Goal: Answer question/provide support

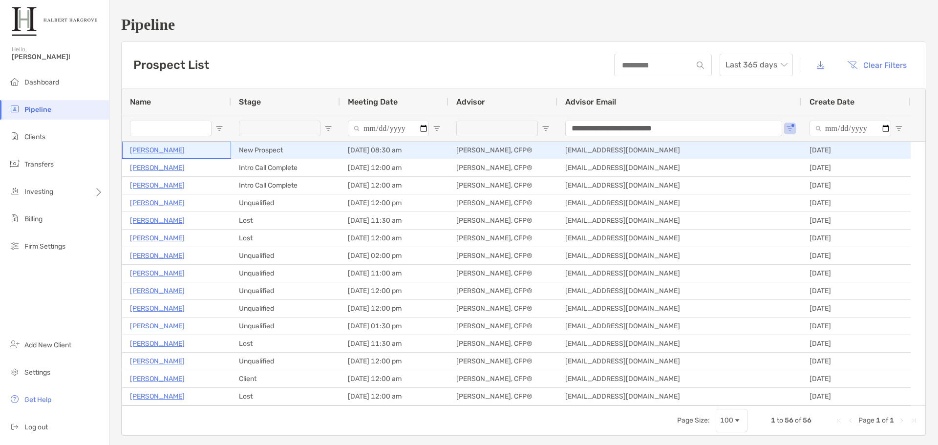
click at [158, 145] on p "[PERSON_NAME]" at bounding box center [157, 150] width 55 height 12
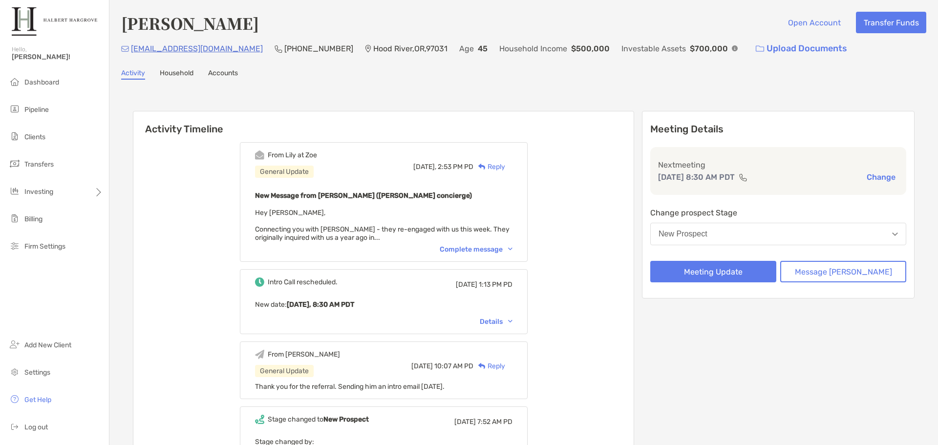
click at [483, 247] on div "Complete message" at bounding box center [476, 249] width 73 height 8
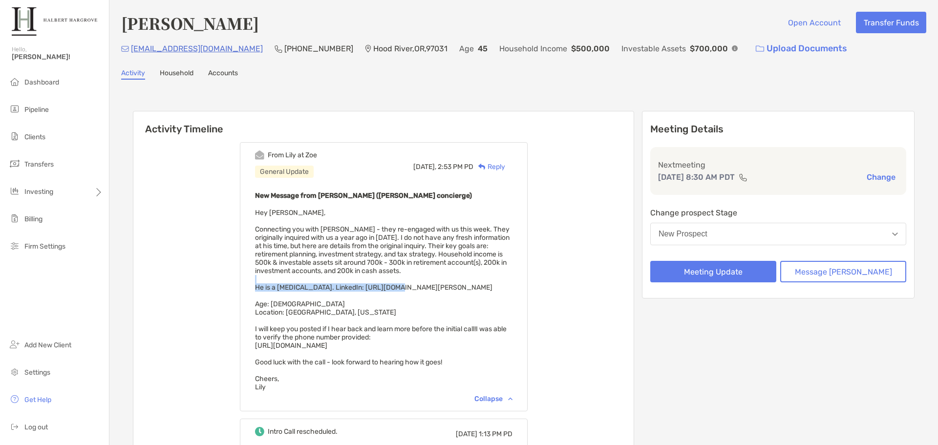
drag, startPoint x: 522, startPoint y: 283, endPoint x: 404, endPoint y: 285, distance: 118.8
click at [404, 285] on div "New Message from Lily Kraus (Zoe concierge) Hey Tony, Connecting you with Aaron…" at bounding box center [383, 291] width 257 height 202
click at [404, 285] on span "Hey Tony, Connecting you with Aaron Loyd - they re-engaged with us this week. T…" at bounding box center [382, 300] width 255 height 183
drag, startPoint x: 371, startPoint y: 285, endPoint x: 518, endPoint y: 284, distance: 147.1
click at [510, 284] on span "Hey Tony, Connecting you with Aaron Loyd - they re-engaged with us this week. T…" at bounding box center [382, 300] width 255 height 183
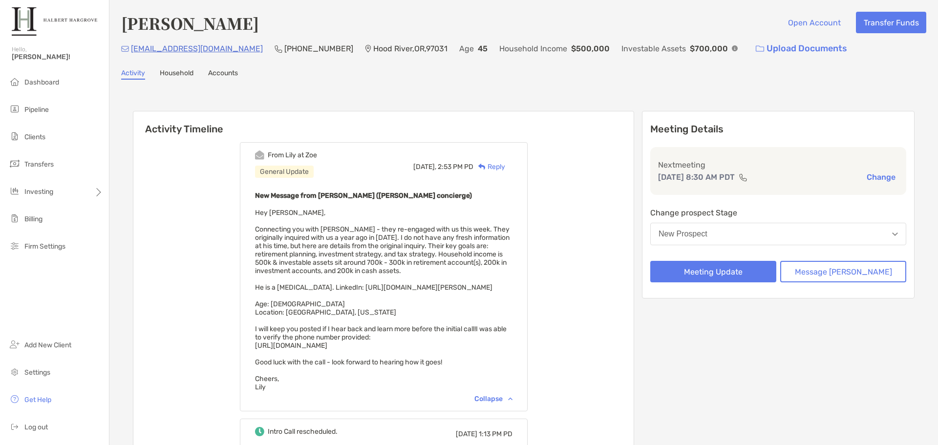
copy span "https://hoodriverdermatology.com/aaron-loyd"
drag, startPoint x: 327, startPoint y: 52, endPoint x: 312, endPoint y: 48, distance: 15.5
click at [312, 48] on div "raisins-nations0q@icloud.com (541) 645-5776 Hood River , OR , 97031 Age 45 Hous…" at bounding box center [523, 48] width 805 height 21
click at [319, 47] on div "raisins-nations0q@icloud.com (541) 645-5776 Hood River , OR , 97031 Age 45 Hous…" at bounding box center [523, 48] width 805 height 21
drag, startPoint x: 317, startPoint y: 46, endPoint x: 262, endPoint y: 46, distance: 54.7
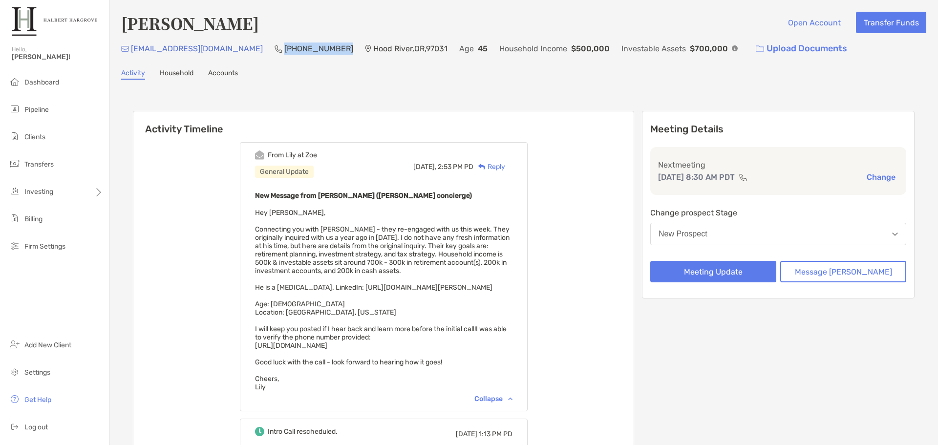
click at [284, 46] on p "[PHONE_NUMBER]" at bounding box center [318, 49] width 69 height 12
copy p "[PHONE_NUMBER]"
click at [815, 270] on button "Message Zoe" at bounding box center [843, 271] width 126 height 21
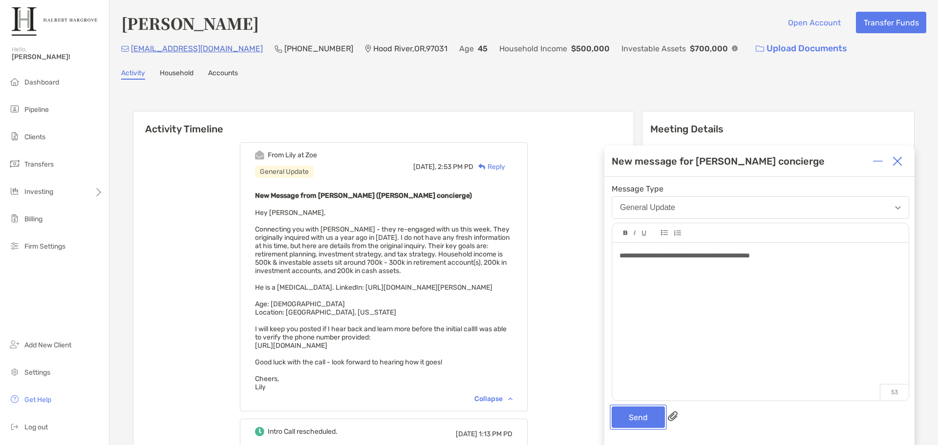
click at [631, 417] on button "Send" at bounding box center [638, 417] width 53 height 21
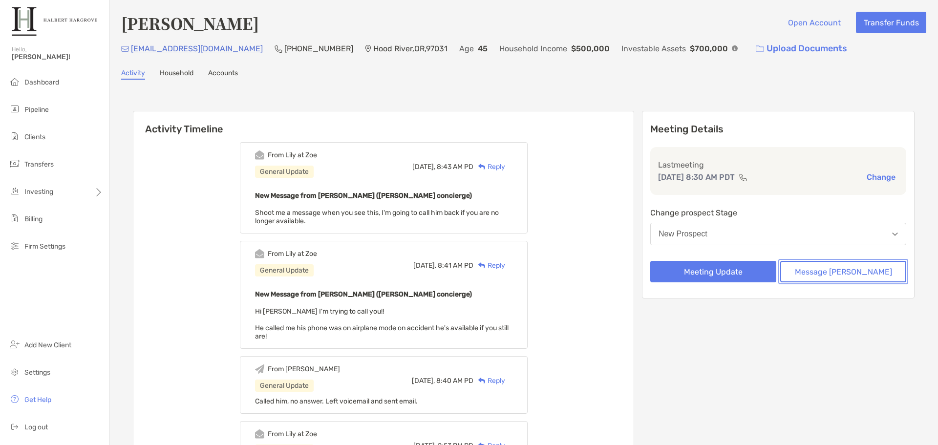
click at [869, 278] on button "Message Zoe" at bounding box center [843, 271] width 126 height 21
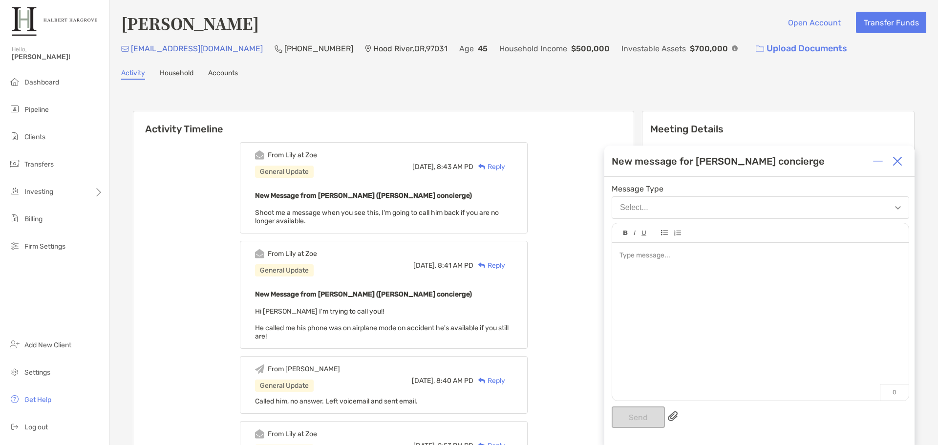
click at [802, 357] on div at bounding box center [760, 317] width 297 height 148
click at [649, 412] on button "Send" at bounding box center [638, 417] width 53 height 21
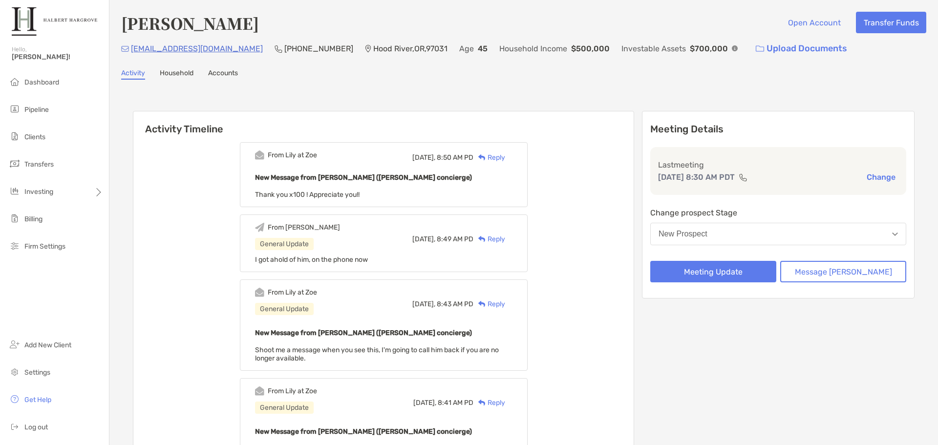
click at [577, 120] on h6 "Activity Timeline" at bounding box center [383, 122] width 500 height 23
click at [744, 266] on button "Meeting Update" at bounding box center [713, 271] width 126 height 21
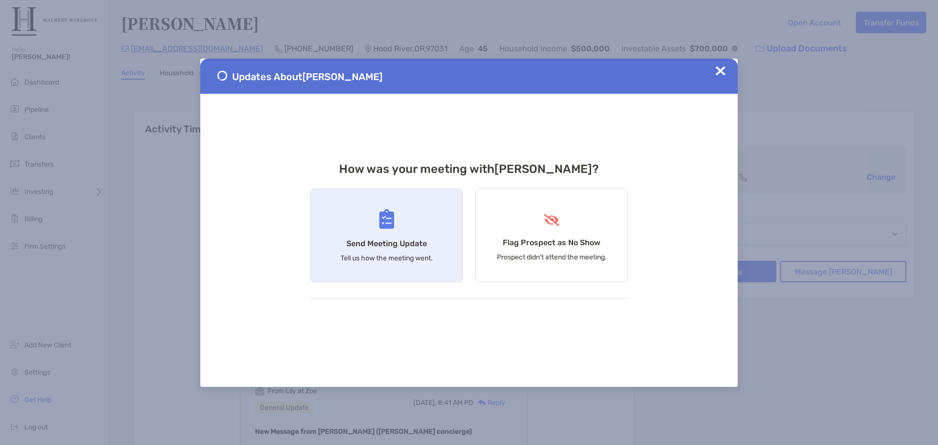
click at [396, 231] on div "Send Meeting Update Tell us how the meeting went." at bounding box center [386, 236] width 152 height 94
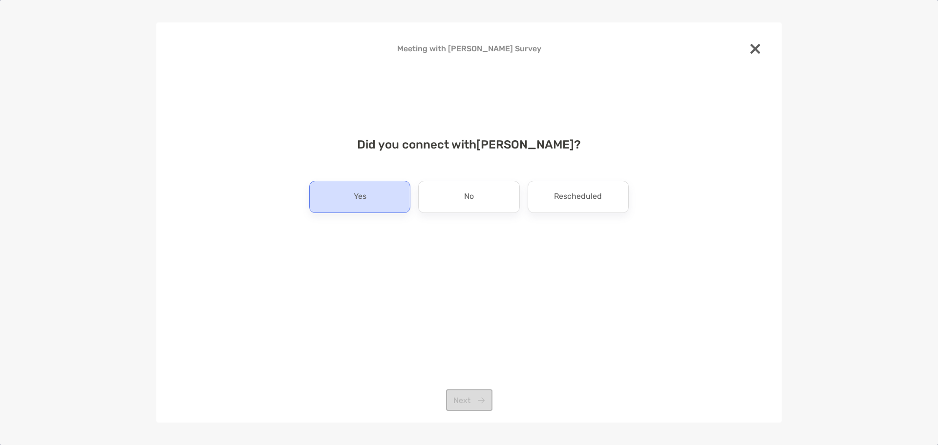
click at [395, 184] on div "Yes" at bounding box center [359, 197] width 101 height 32
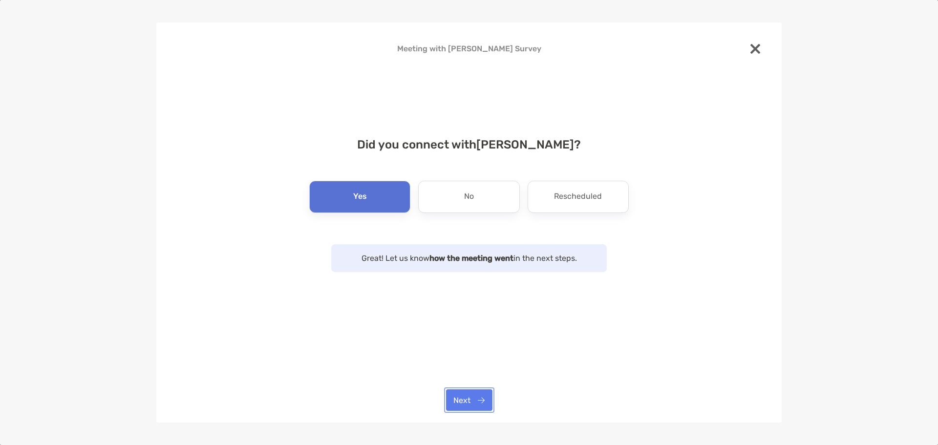
click at [483, 402] on button "Next" at bounding box center [469, 399] width 46 height 21
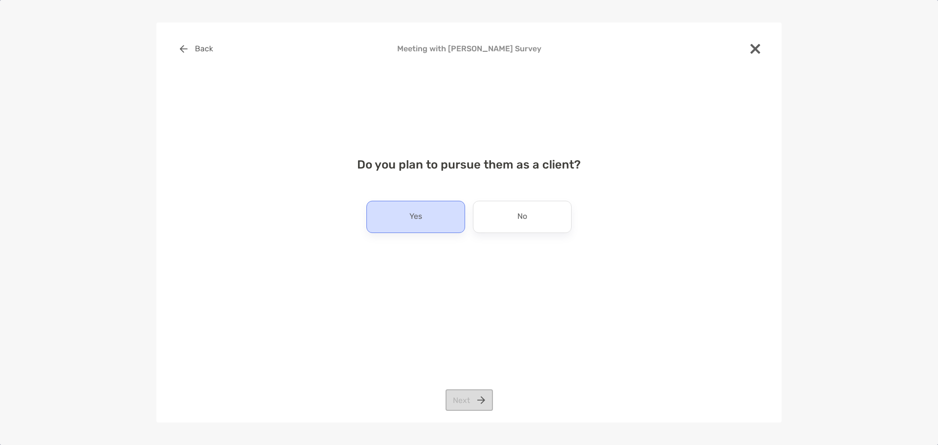
click at [428, 221] on div "Yes" at bounding box center [415, 217] width 99 height 32
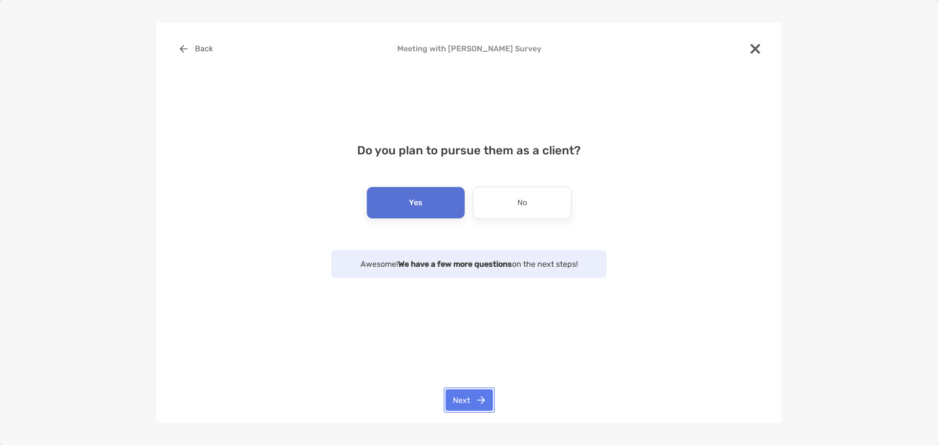
click at [471, 402] on button "Next" at bounding box center [469, 399] width 47 height 21
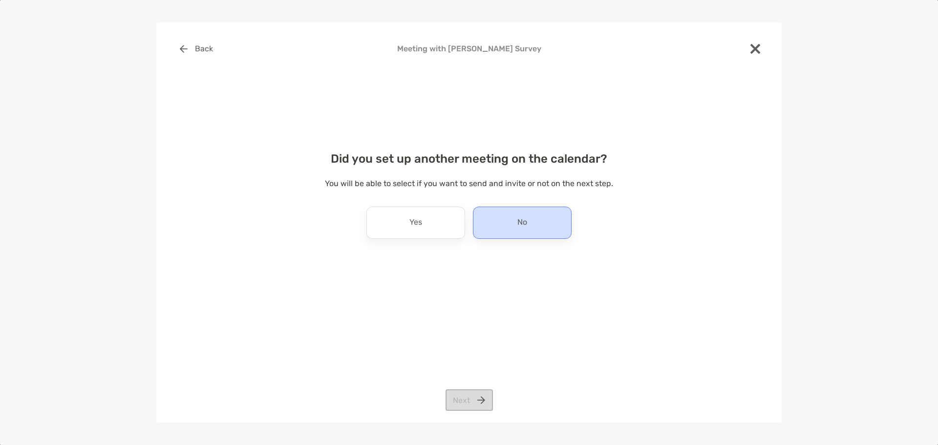
click at [500, 226] on div "No" at bounding box center [522, 223] width 99 height 32
click at [474, 396] on button "Next" at bounding box center [469, 399] width 47 height 21
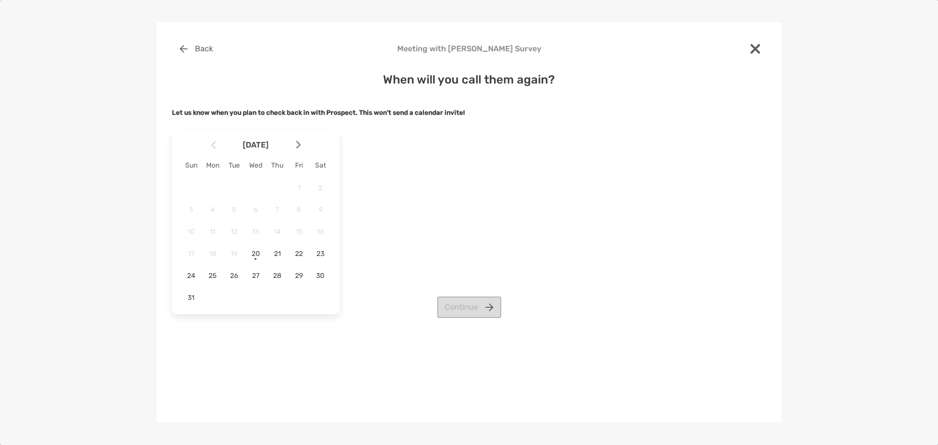
click at [304, 148] on div at bounding box center [302, 144] width 17 height 21
click at [216, 188] on span "1" at bounding box center [212, 188] width 17 height 8
click at [465, 291] on button "Continue" at bounding box center [469, 285] width 64 height 21
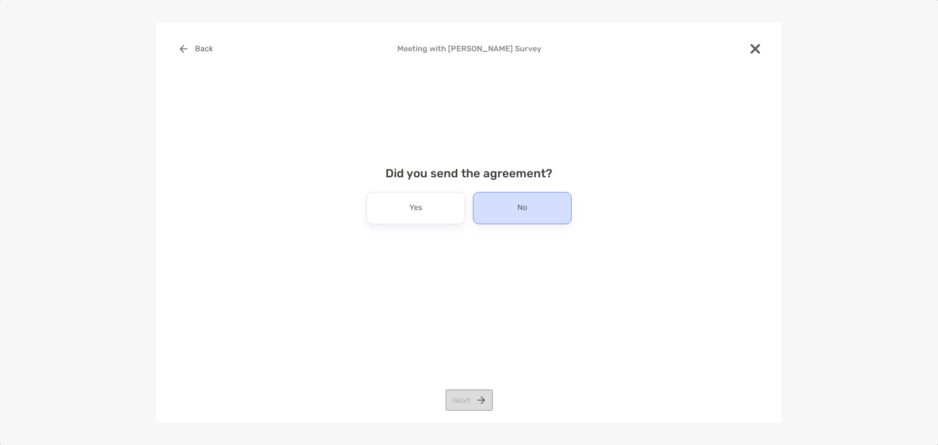
click at [506, 206] on div "No" at bounding box center [522, 208] width 99 height 32
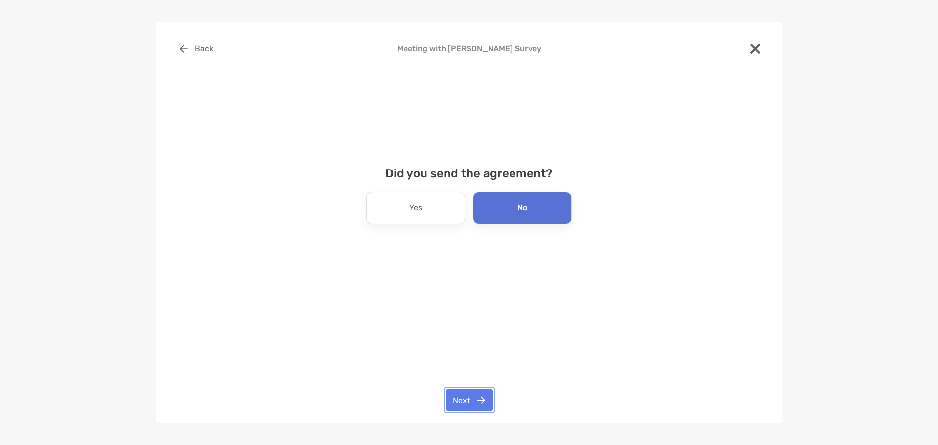
click at [475, 394] on button "Next" at bounding box center [469, 399] width 47 height 21
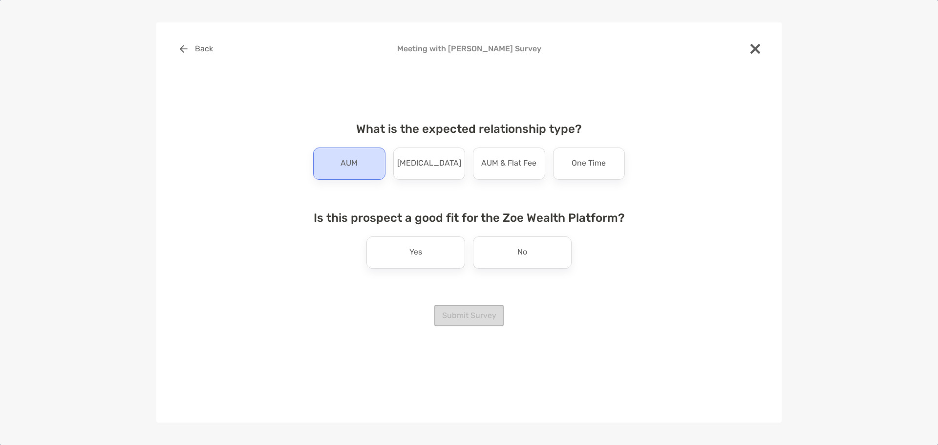
click at [356, 149] on div "AUM" at bounding box center [349, 164] width 72 height 32
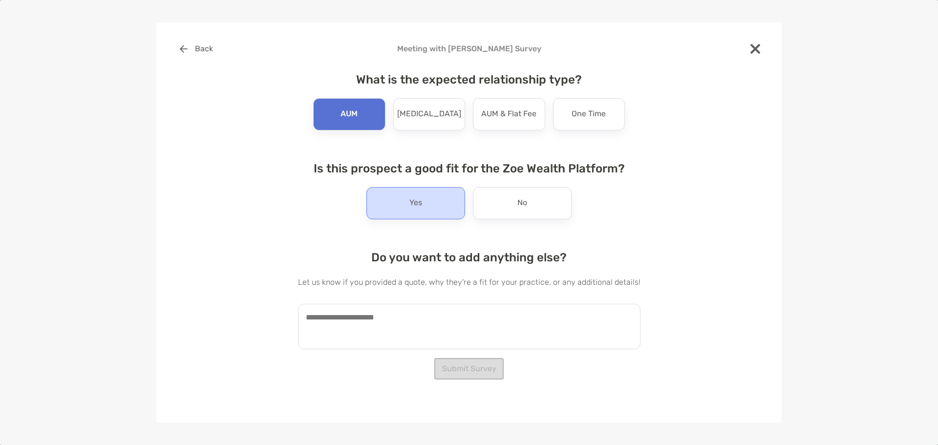
click at [418, 194] on div "Yes" at bounding box center [415, 203] width 99 height 32
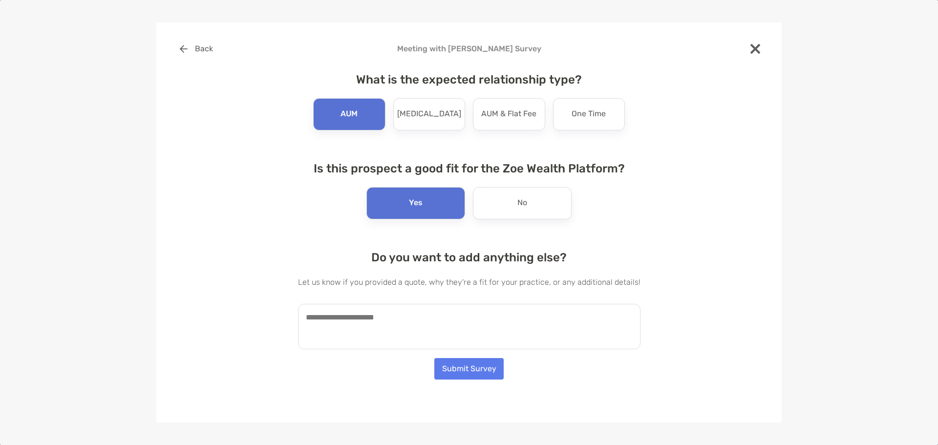
click at [399, 316] on textarea at bounding box center [469, 326] width 343 height 45
paste textarea "**********"
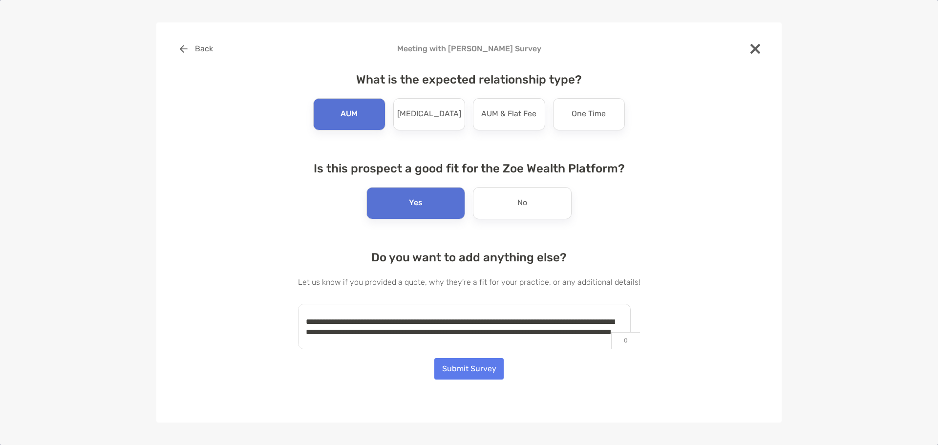
scroll to position [150, 0]
drag, startPoint x: 452, startPoint y: 332, endPoint x: 438, endPoint y: 330, distance: 14.2
click at [438, 330] on textarea "**********" at bounding box center [464, 326] width 333 height 45
type textarea "**********"
click at [460, 361] on button "Submit Survey" at bounding box center [468, 368] width 69 height 21
